Goal: Check status: Check status

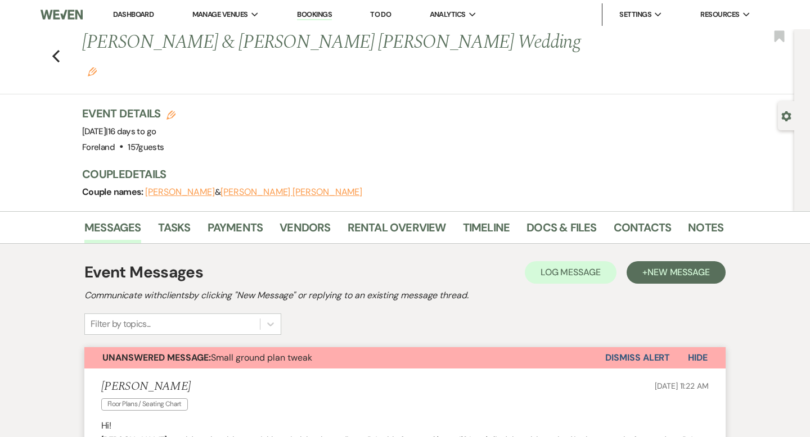
drag, startPoint x: 308, startPoint y: 9, endPoint x: 316, endPoint y: 17, distance: 11.1
click at [308, 9] on li "Bookings" at bounding box center [314, 14] width 46 height 22
click at [318, 16] on link "Bookings" at bounding box center [314, 15] width 35 height 11
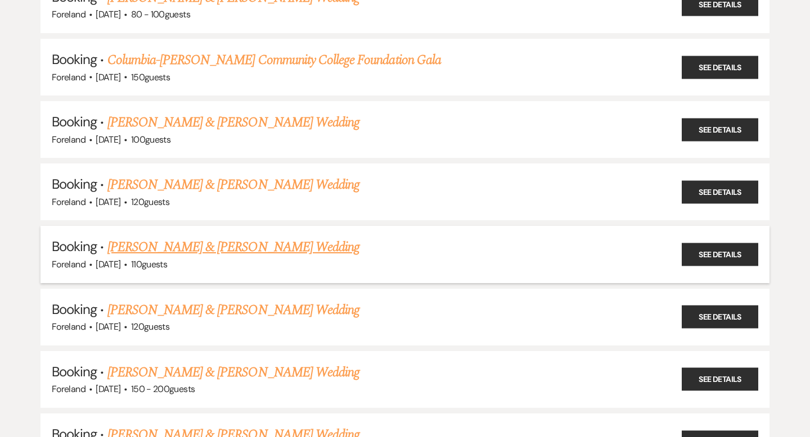
scroll to position [543, 0]
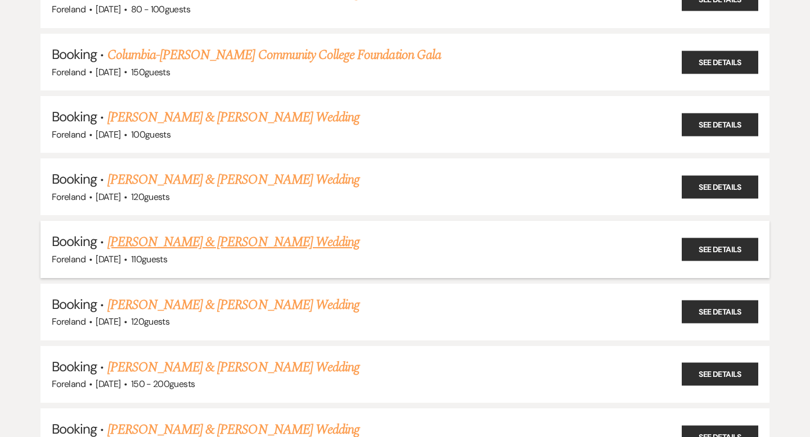
click at [220, 238] on link "[PERSON_NAME] & [PERSON_NAME] Wedding" at bounding box center [233, 242] width 252 height 20
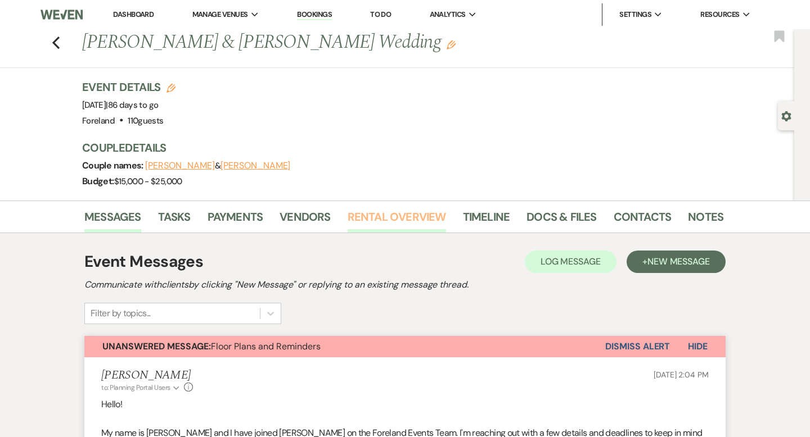
click at [363, 220] on link "Rental Overview" at bounding box center [397, 220] width 98 height 25
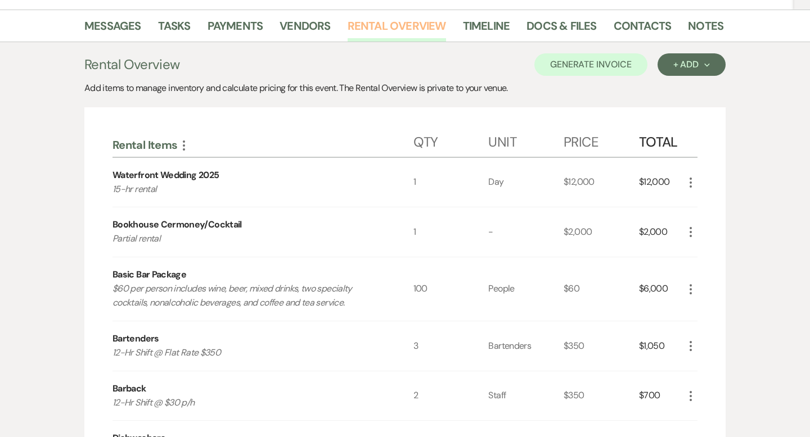
scroll to position [190, 0]
